Goal: Task Accomplishment & Management: Use online tool/utility

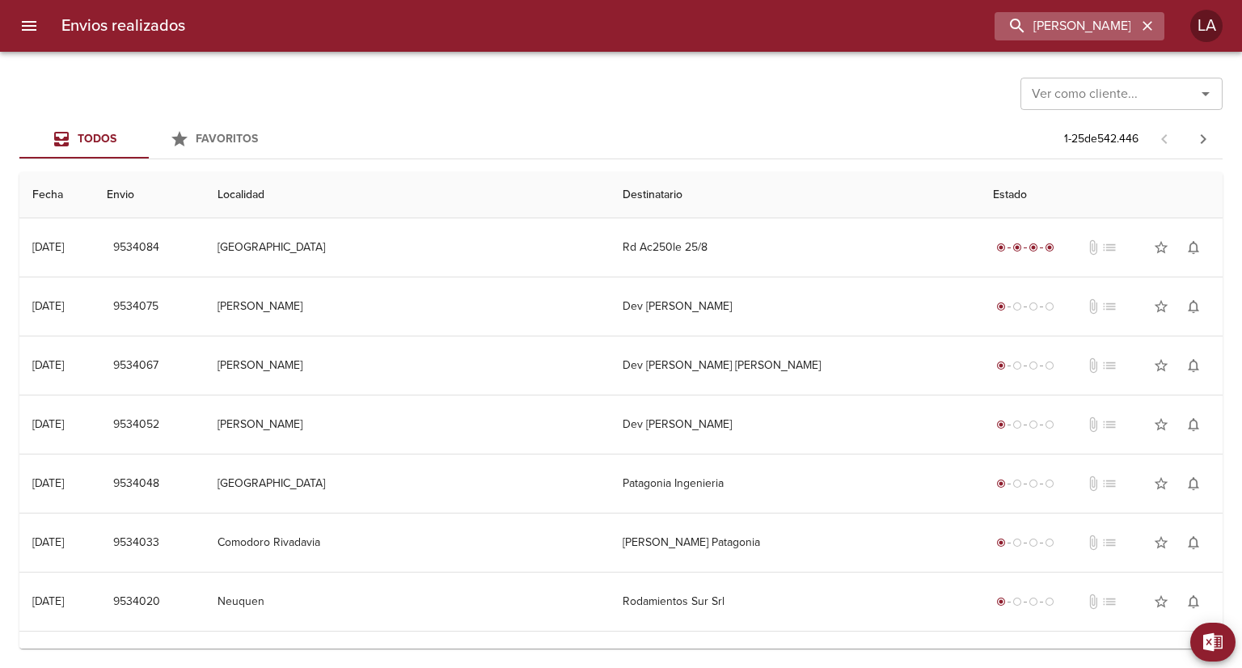
click at [1145, 27] on icon "button" at bounding box center [1147, 26] width 16 height 16
click at [1206, 90] on icon "Abrir" at bounding box center [1205, 93] width 19 height 19
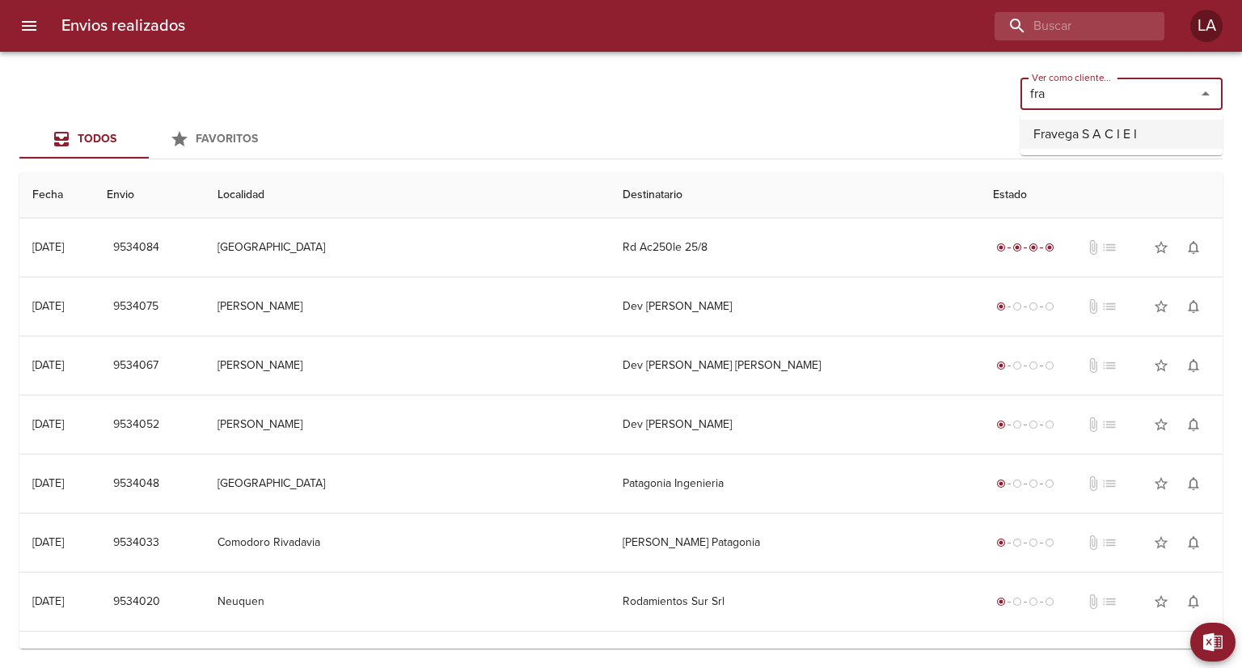
drag, startPoint x: 1160, startPoint y: 129, endPoint x: 1126, endPoint y: 131, distance: 34.0
click at [1159, 129] on li "Fravega S A C I E I" at bounding box center [1121, 134] width 202 height 29
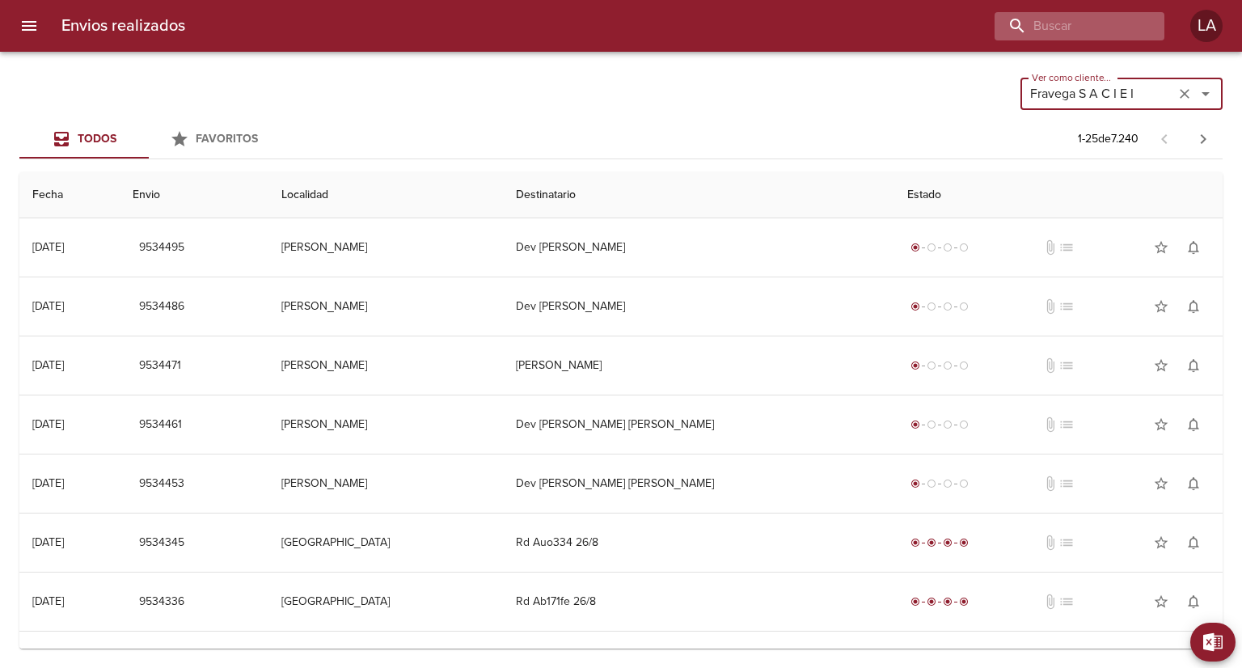
type input "Fravega S A C I E I"
click at [1056, 23] on input "buscar" at bounding box center [1033, 26] width 207 height 28
type input "nequen"
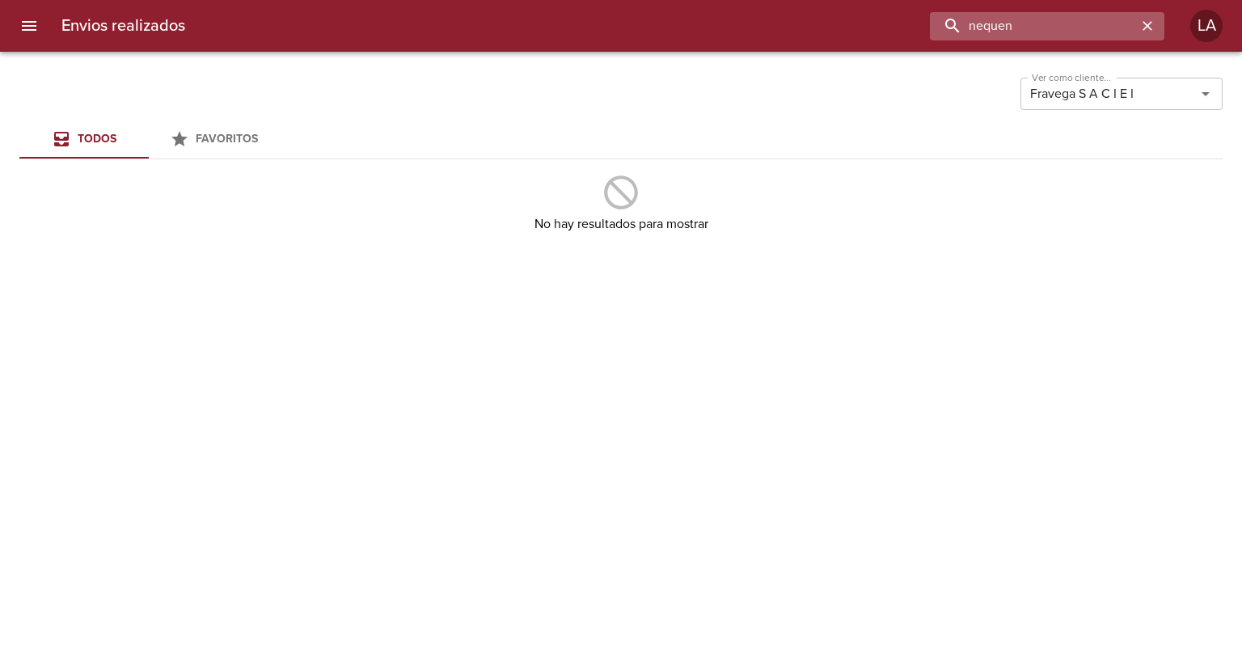
click at [1035, 30] on input "nequen" at bounding box center [1033, 26] width 207 height 28
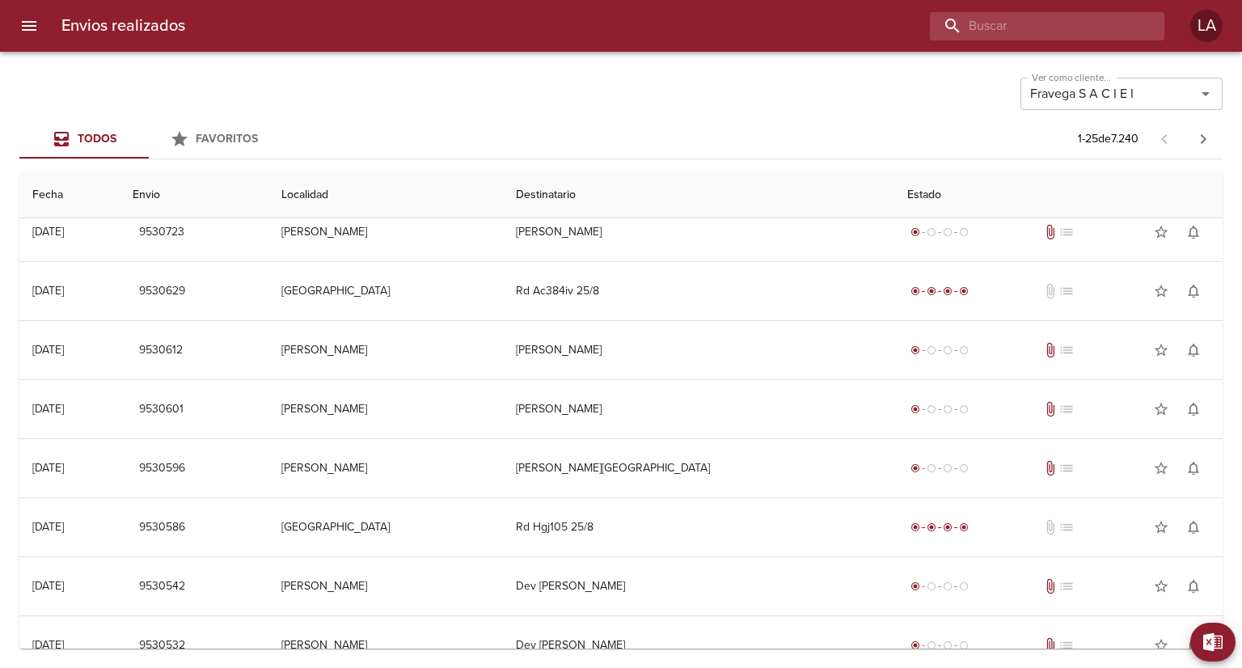
scroll to position [1041, 0]
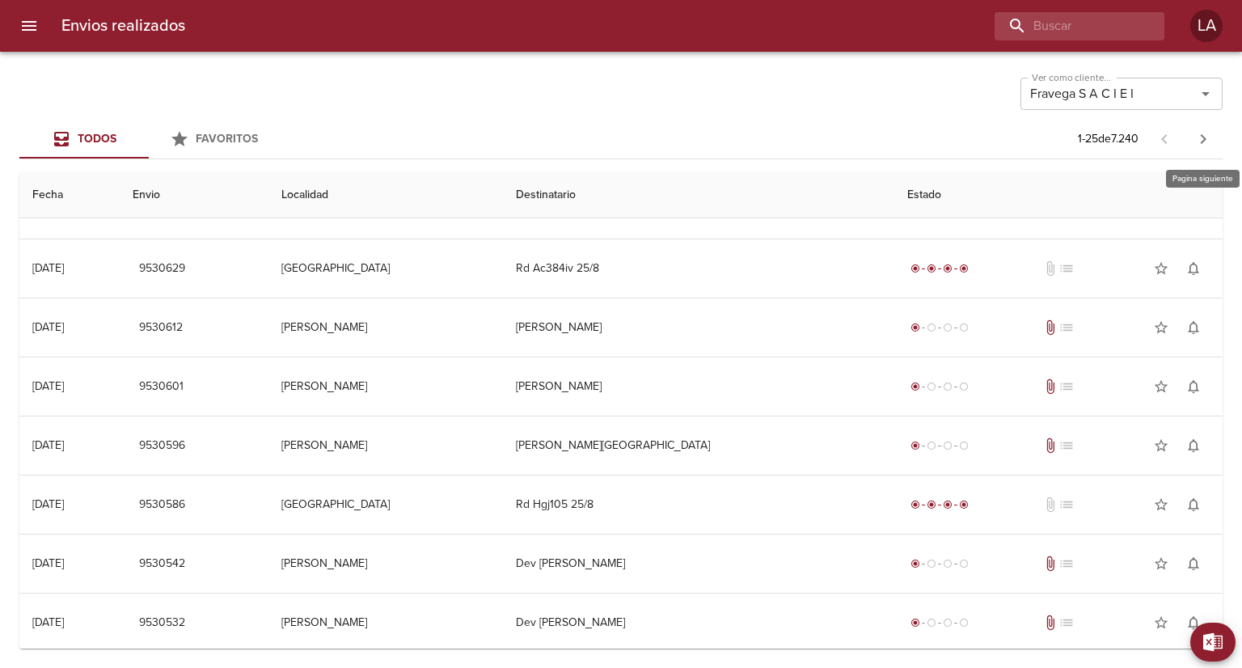
click at [1203, 136] on icon "button" at bounding box center [1204, 139] width 6 height 10
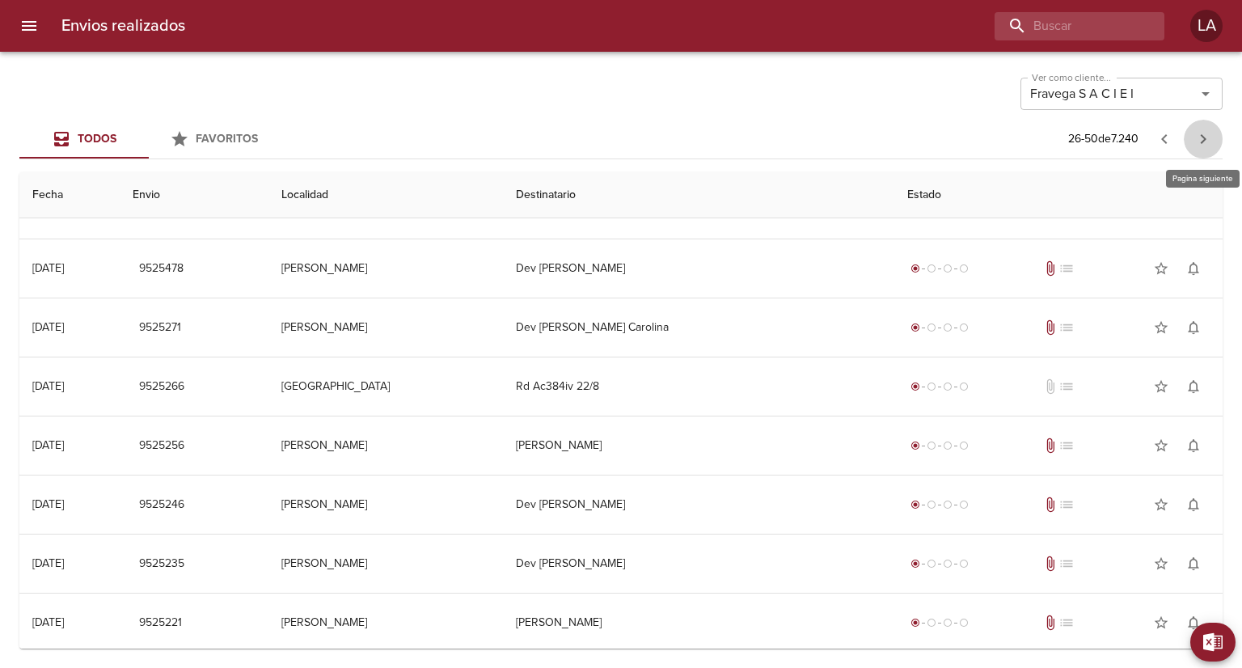
click at [1197, 137] on icon "button" at bounding box center [1203, 138] width 19 height 19
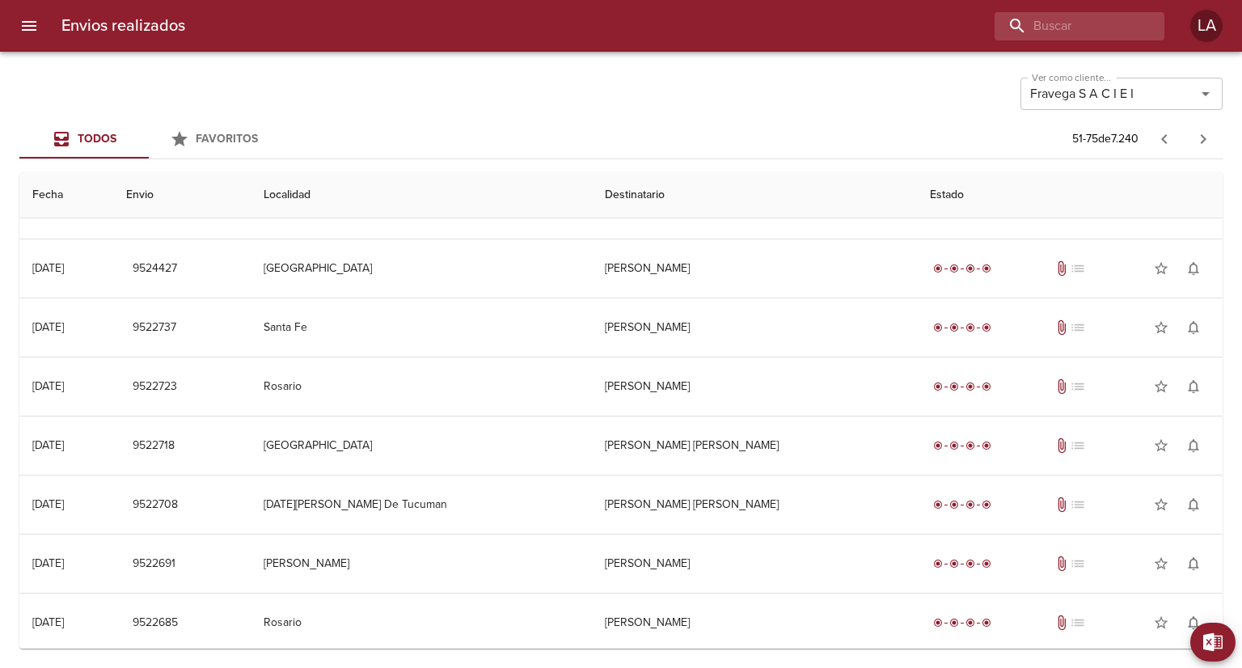
click at [1206, 130] on icon "button" at bounding box center [1203, 138] width 19 height 19
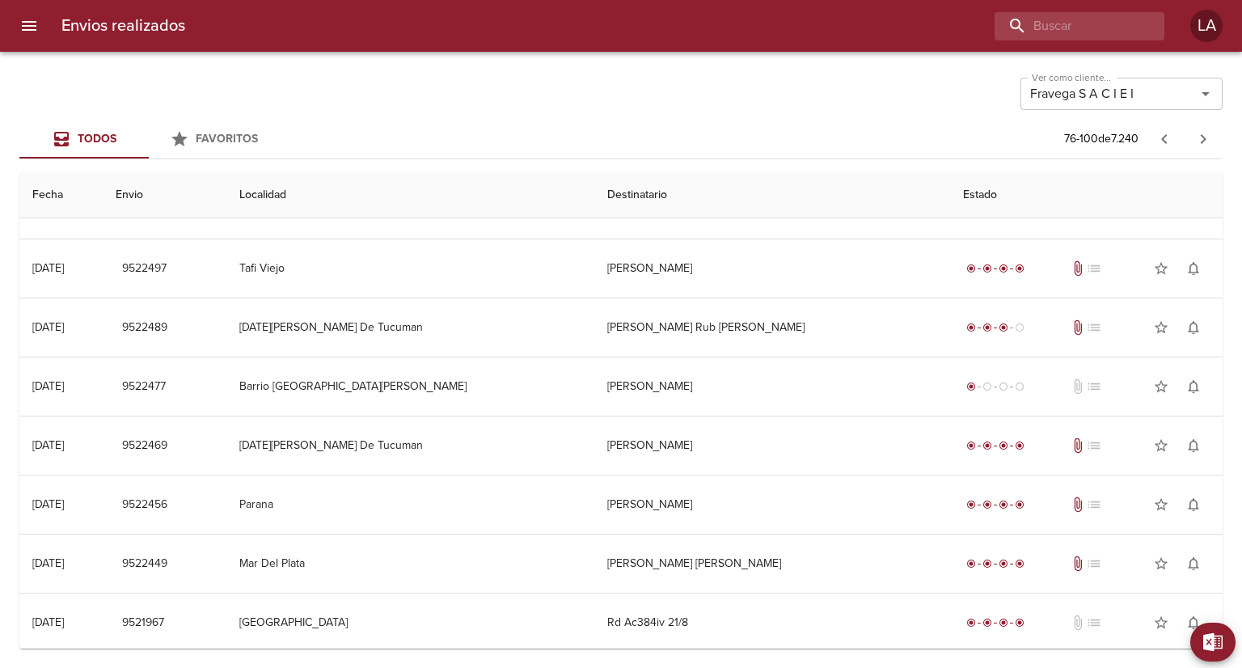
click at [1198, 132] on icon "button" at bounding box center [1203, 138] width 19 height 19
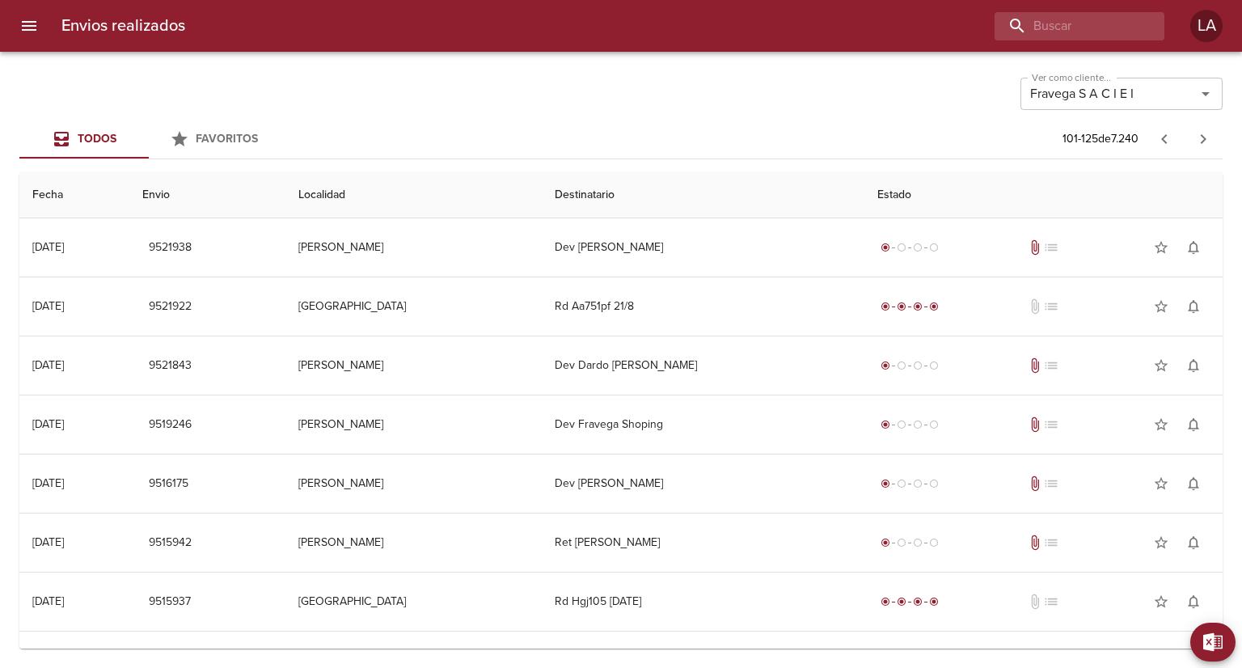
scroll to position [0, 0]
click at [19, 23] on button "menu" at bounding box center [29, 25] width 39 height 39
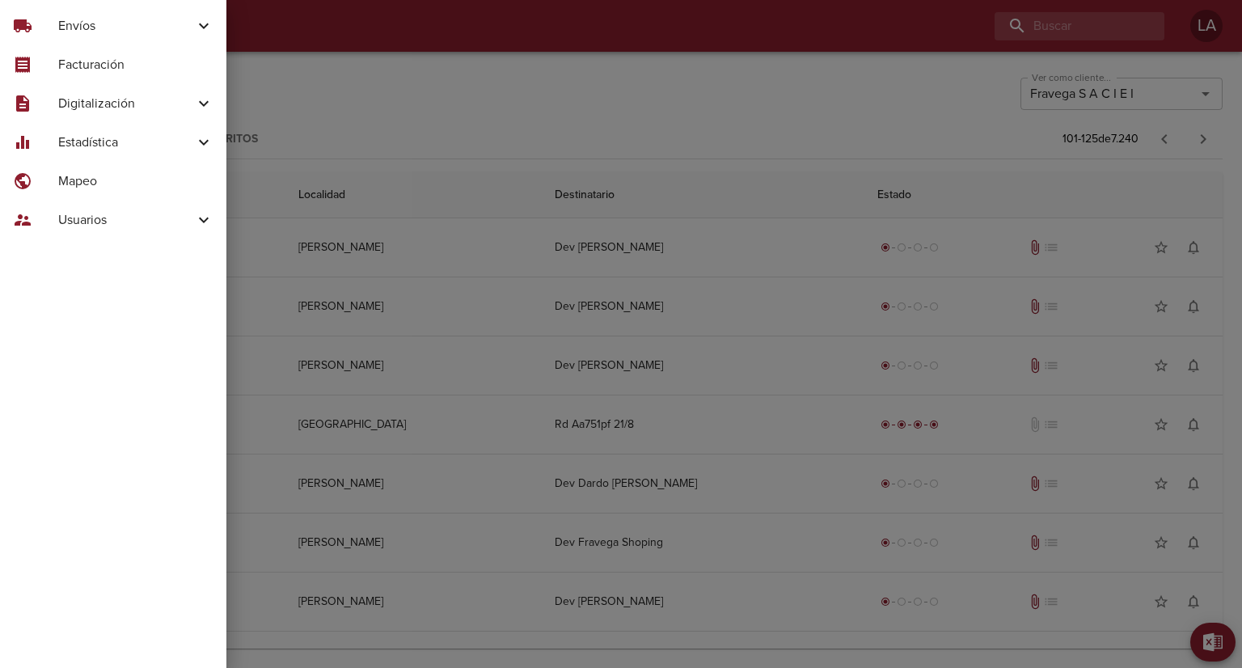
click at [156, 23] on span "Envíos" at bounding box center [126, 25] width 136 height 19
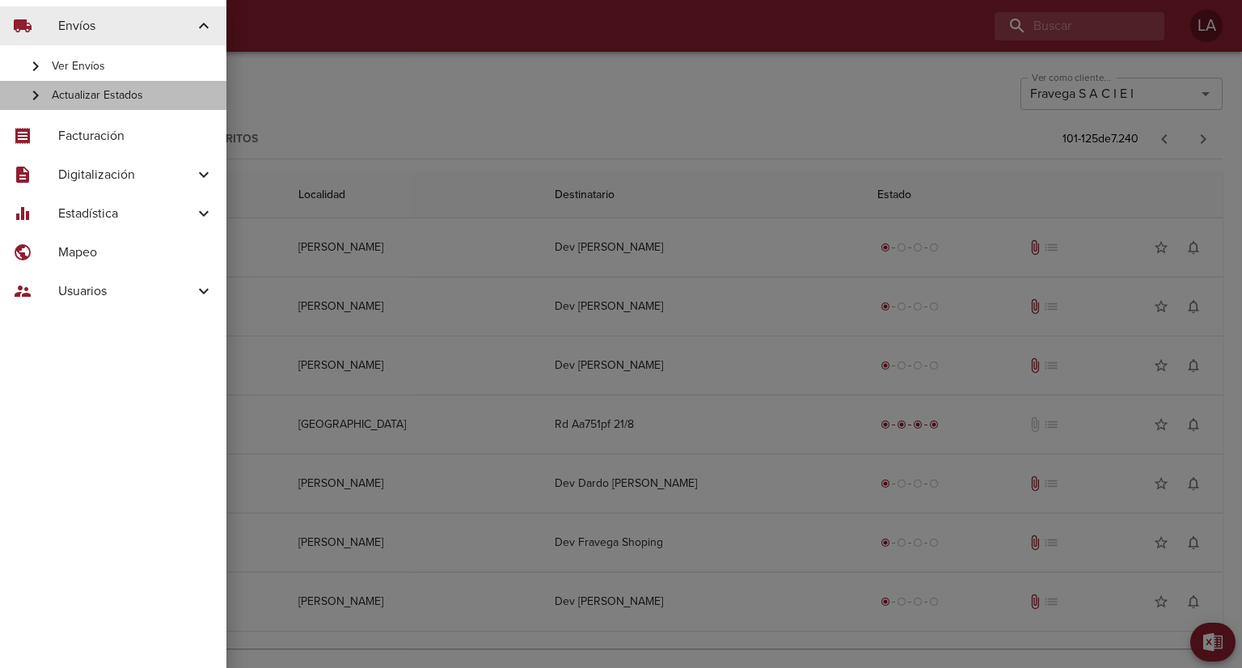
click at [133, 102] on span "Actualizar Estados" at bounding box center [133, 95] width 162 height 16
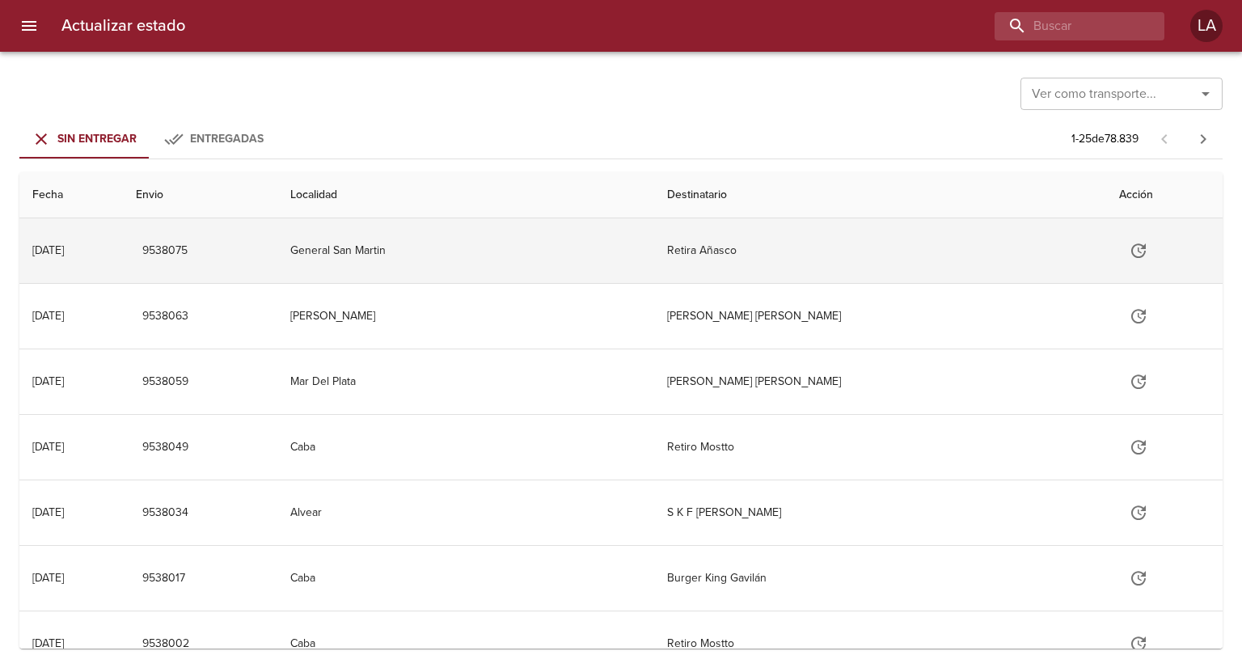
click at [430, 251] on td "General San Martin" at bounding box center [465, 250] width 377 height 65
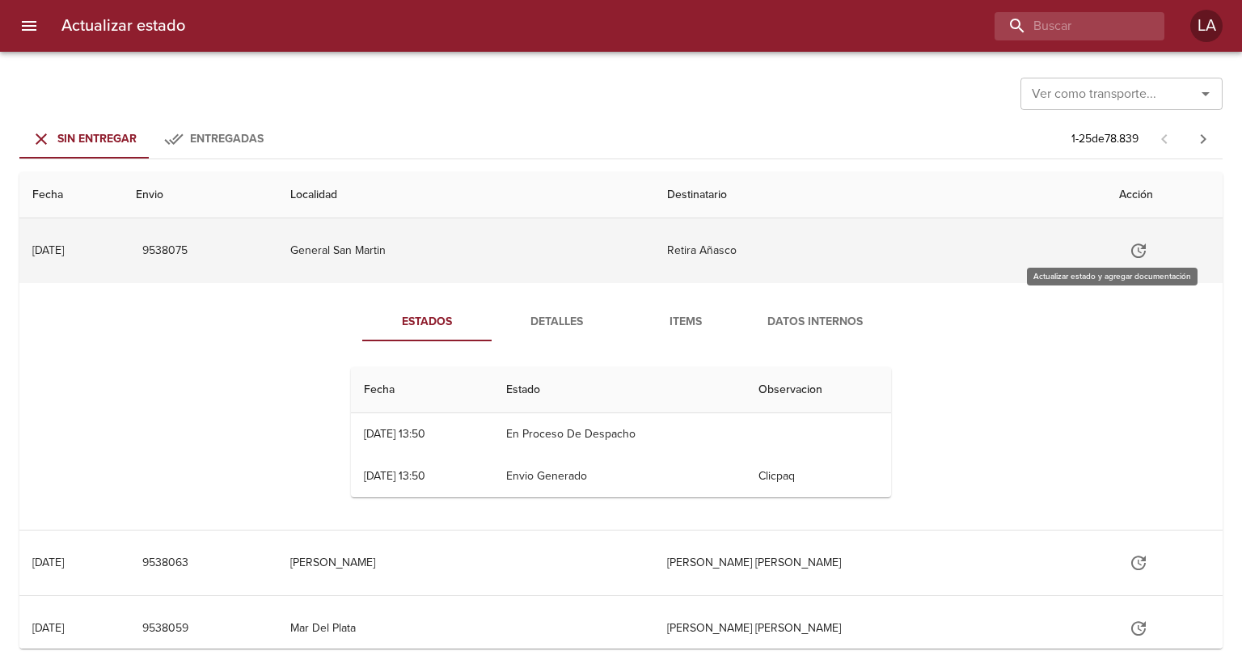
click at [1129, 247] on icon "Tabla de envíos del cliente" at bounding box center [1138, 250] width 19 height 19
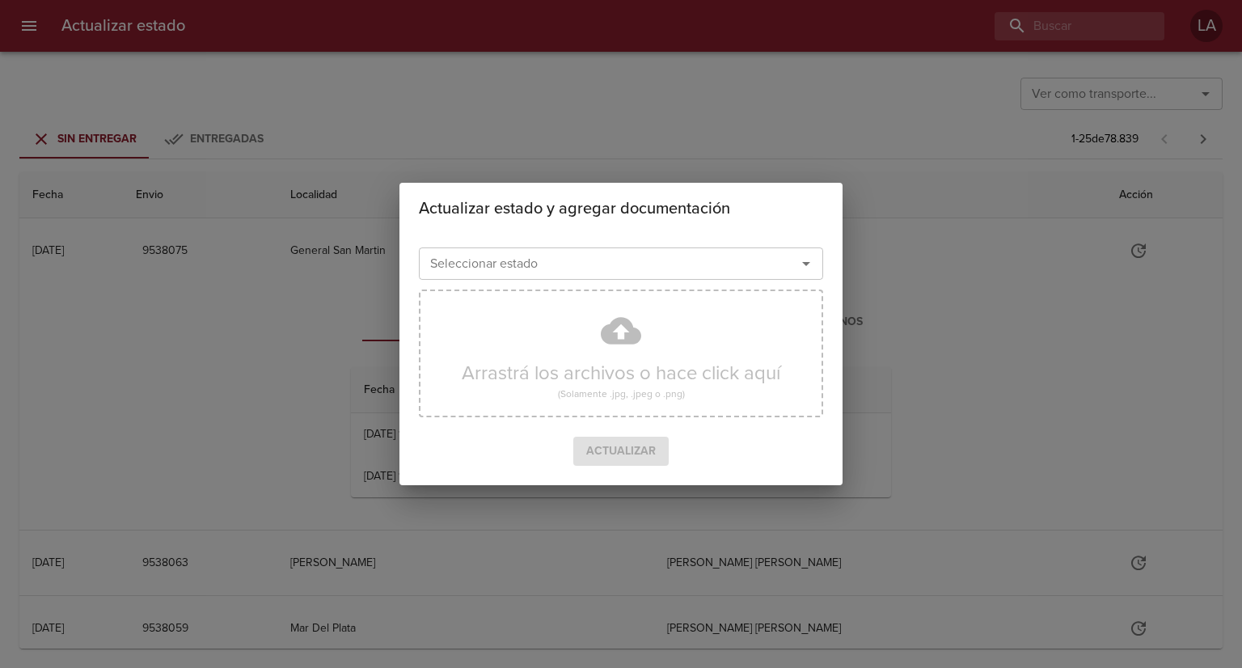
click at [716, 256] on input "Seleccionar estado" at bounding box center [597, 263] width 347 height 23
click at [741, 209] on h2 "Actualizar estado y agregar documentación" at bounding box center [621, 209] width 404 height 26
click at [1013, 345] on div "Actualizar estado y agregar documentación Seleccionar estado Seleccionar estado…" at bounding box center [621, 334] width 1242 height 668
